Goal: Information Seeking & Learning: Learn about a topic

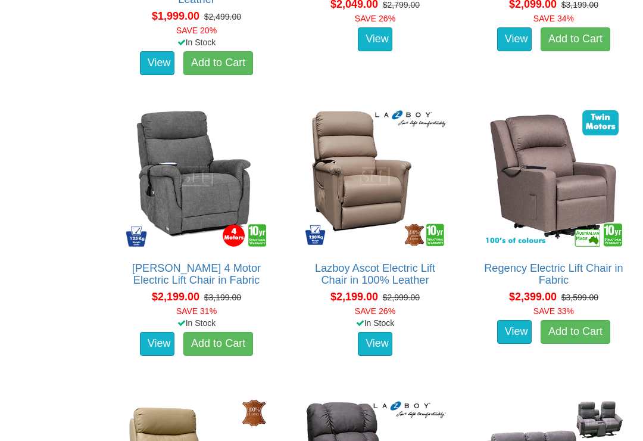
scroll to position [1834, 0]
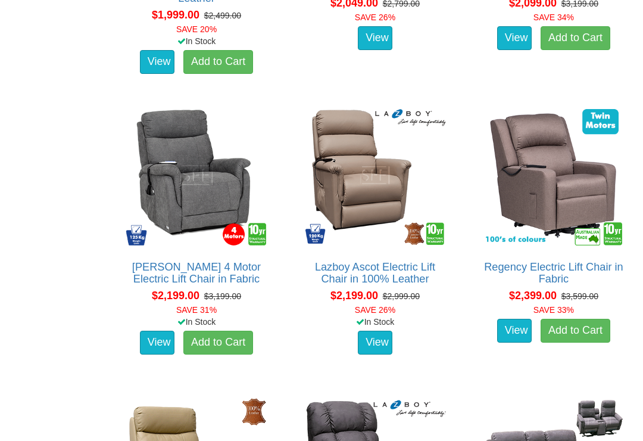
click at [163, 343] on link "View" at bounding box center [157, 343] width 35 height 24
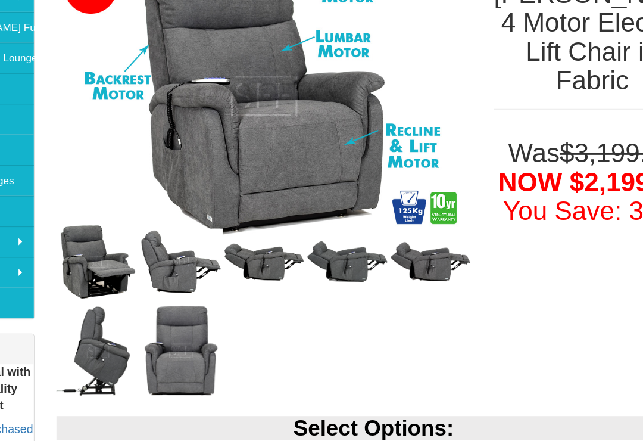
scroll to position [180, 0]
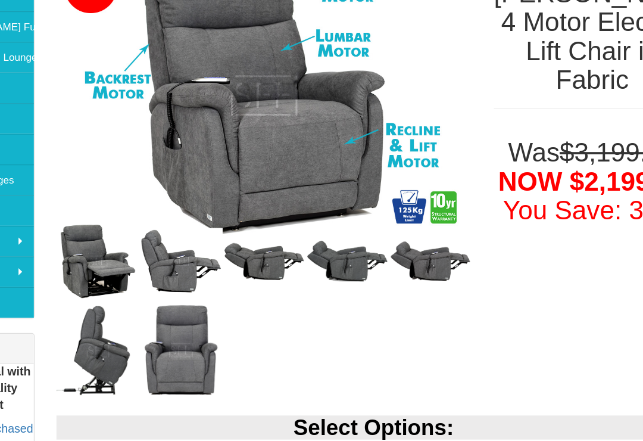
click at [252, 262] on img at bounding box center [286, 278] width 68 height 33
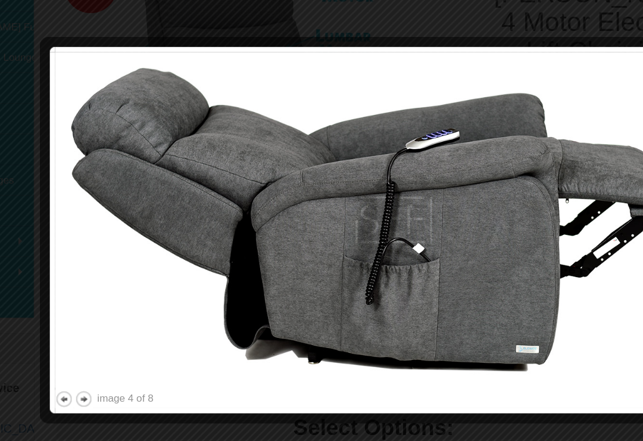
click at [131, 384] on button "next" at bounding box center [138, 391] width 15 height 15
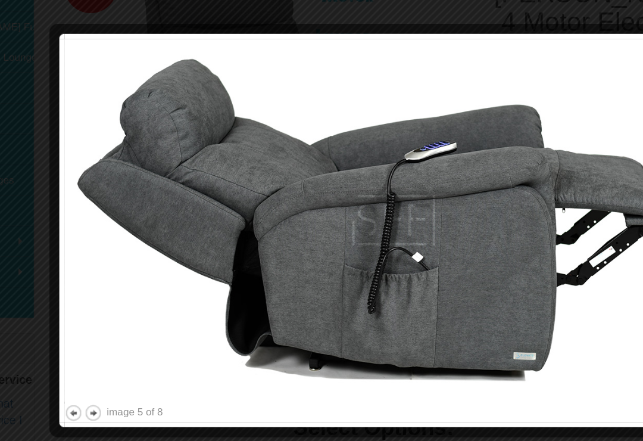
click at [139, 395] on button "next" at bounding box center [146, 402] width 15 height 15
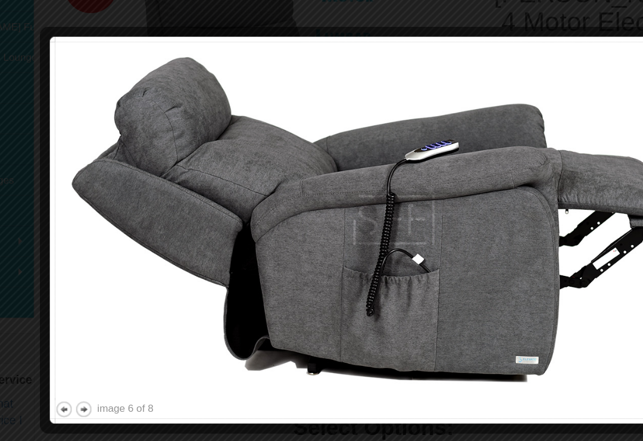
click at [131, 392] on button "next" at bounding box center [138, 399] width 15 height 15
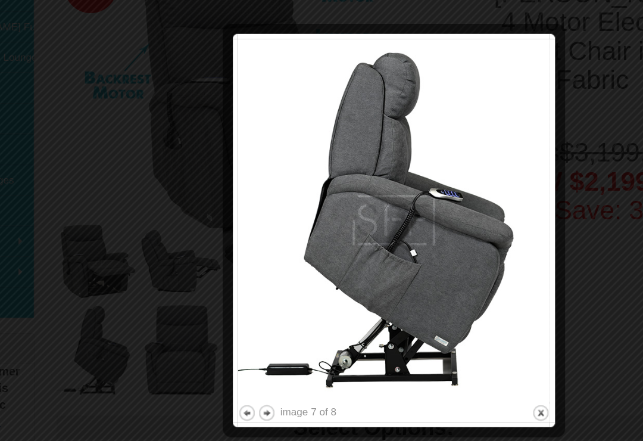
click at [264, 395] on button "previous" at bounding box center [271, 402] width 15 height 15
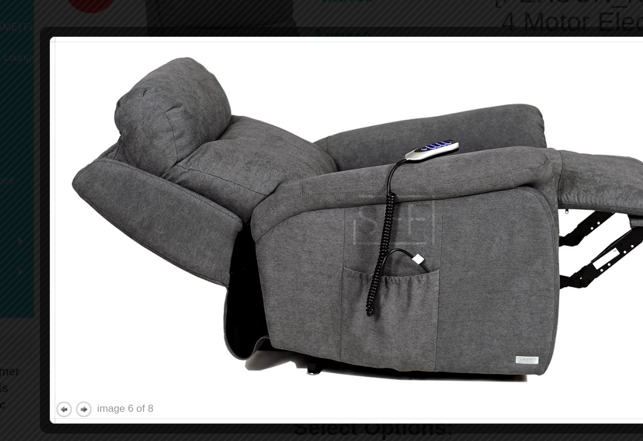
click at [115, 392] on button "previous" at bounding box center [122, 399] width 15 height 15
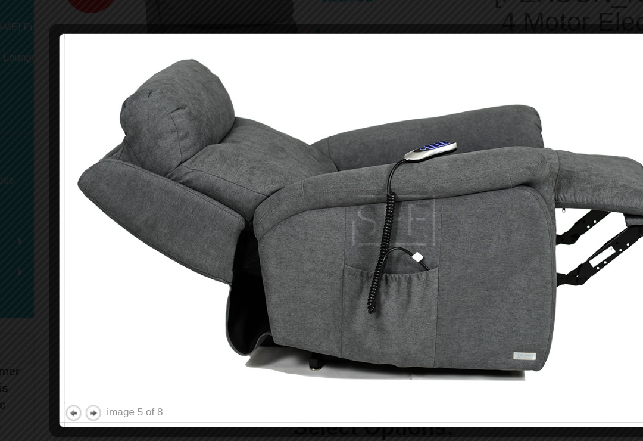
click at [123, 395] on button "previous" at bounding box center [130, 402] width 15 height 15
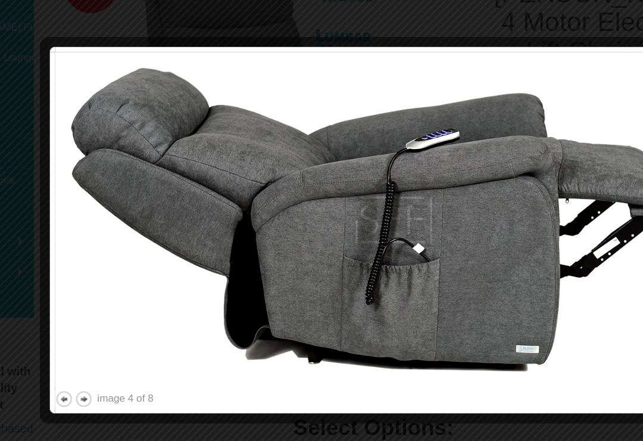
click at [115, 384] on button "previous" at bounding box center [122, 391] width 15 height 15
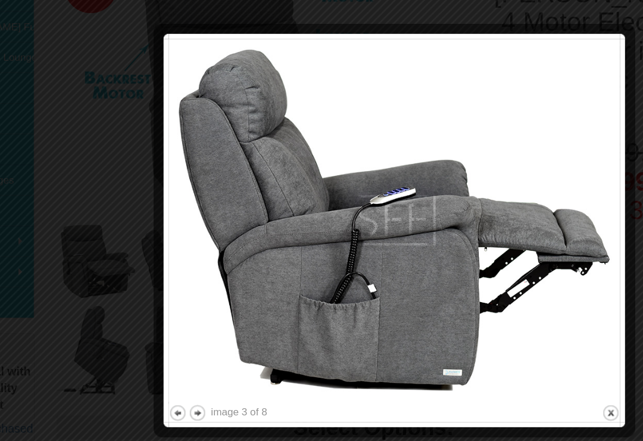
click at [208, 395] on button "previous" at bounding box center [215, 402] width 15 height 15
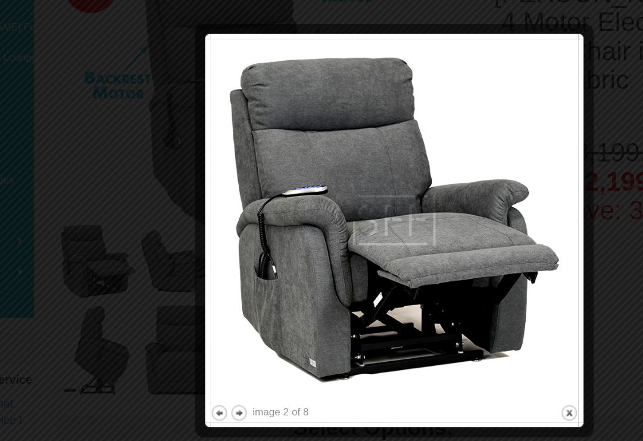
click at [242, 410] on div at bounding box center [392, 416] width 301 height 13
click at [242, 395] on button "previous" at bounding box center [249, 402] width 15 height 15
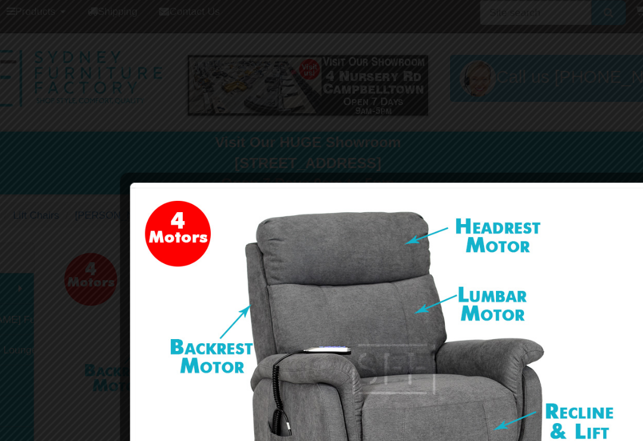
scroll to position [0, 0]
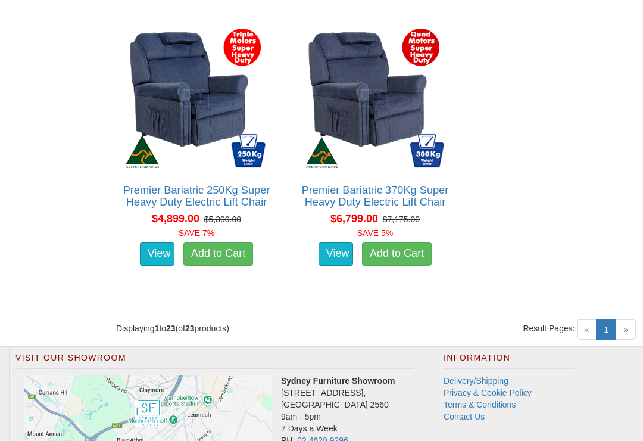
scroll to position [2874, 0]
